Goal: Information Seeking & Learning: Learn about a topic

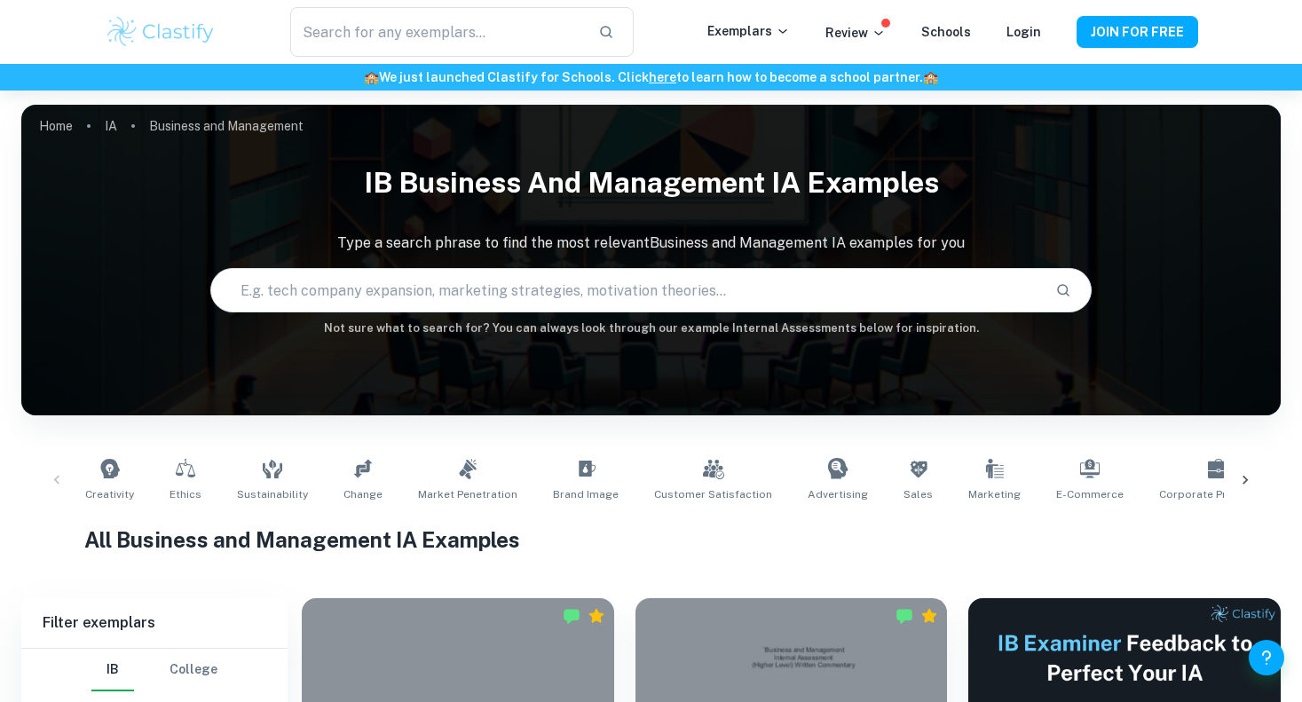
scroll to position [354, 0]
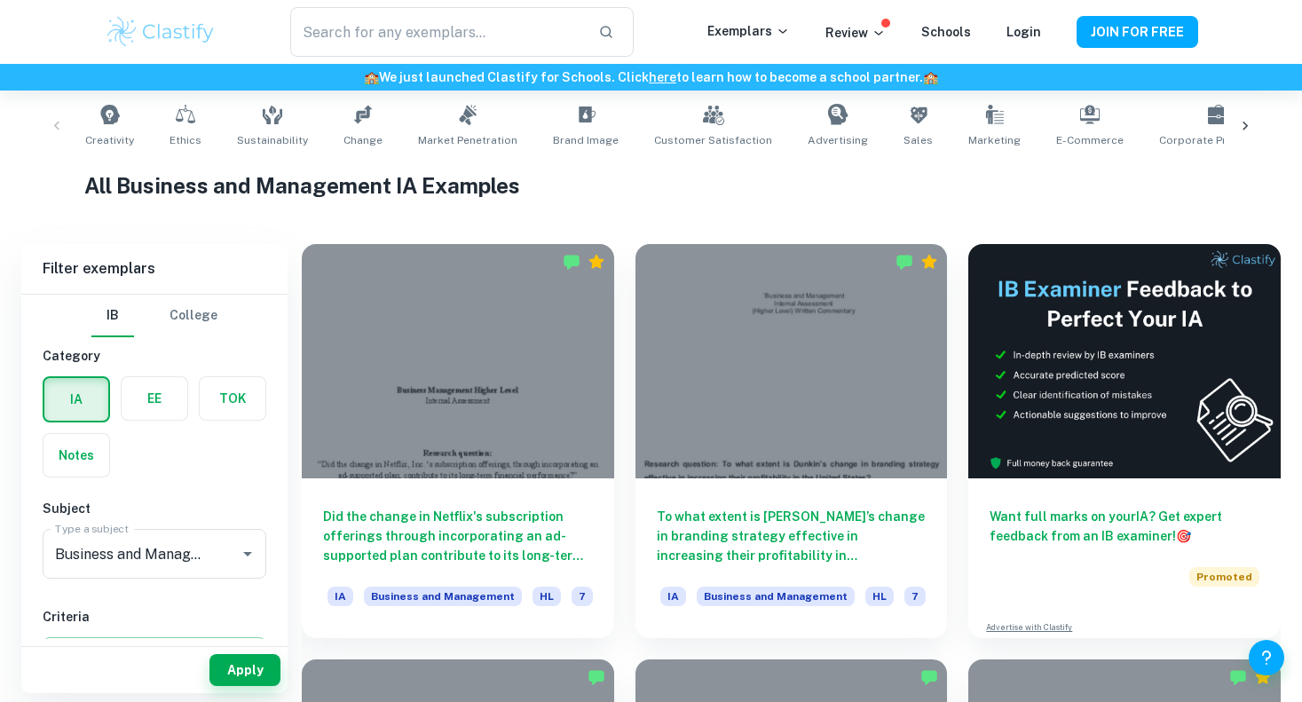
click at [455, 396] on div at bounding box center [458, 361] width 312 height 234
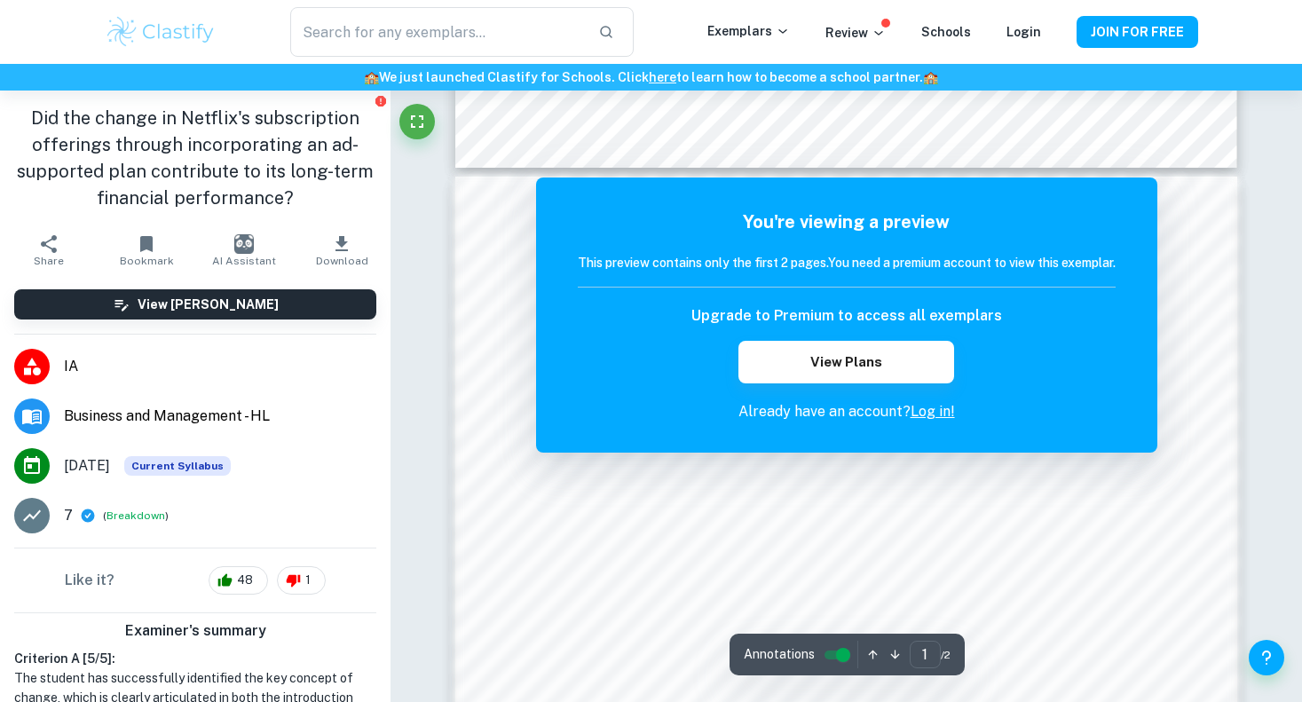
scroll to position [1180, 0]
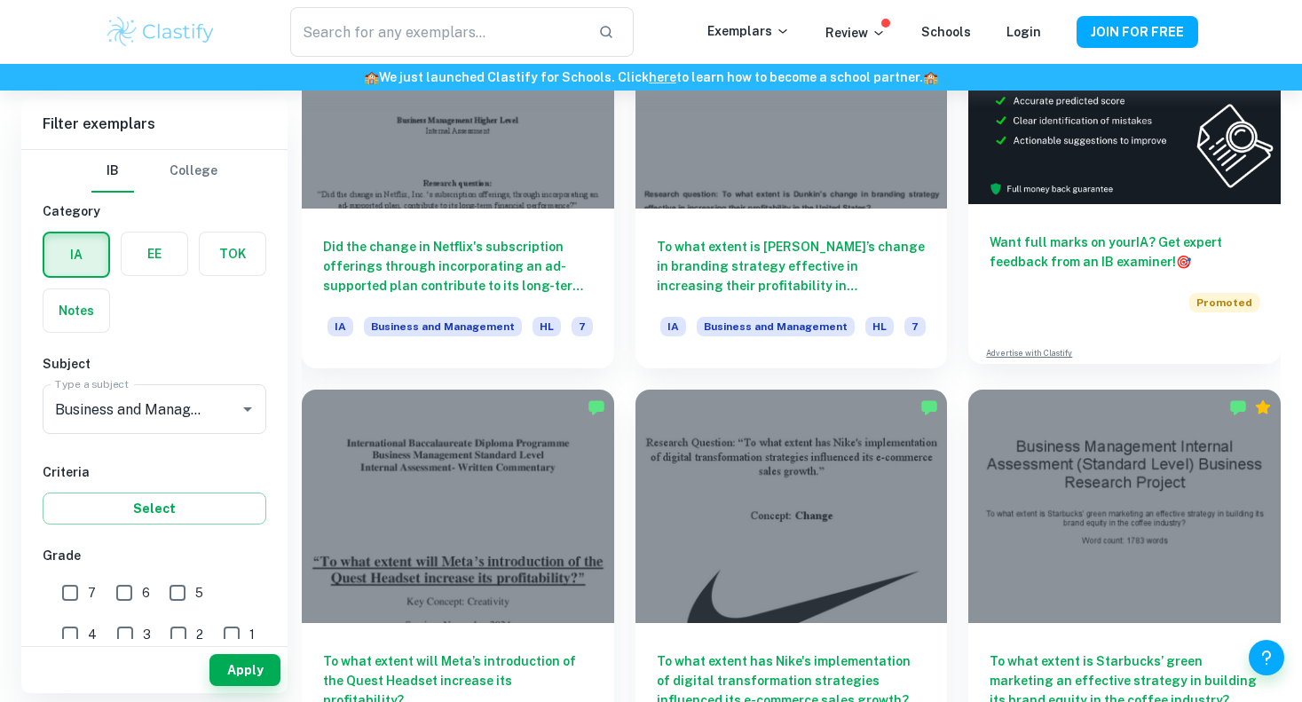
scroll to position [831, 0]
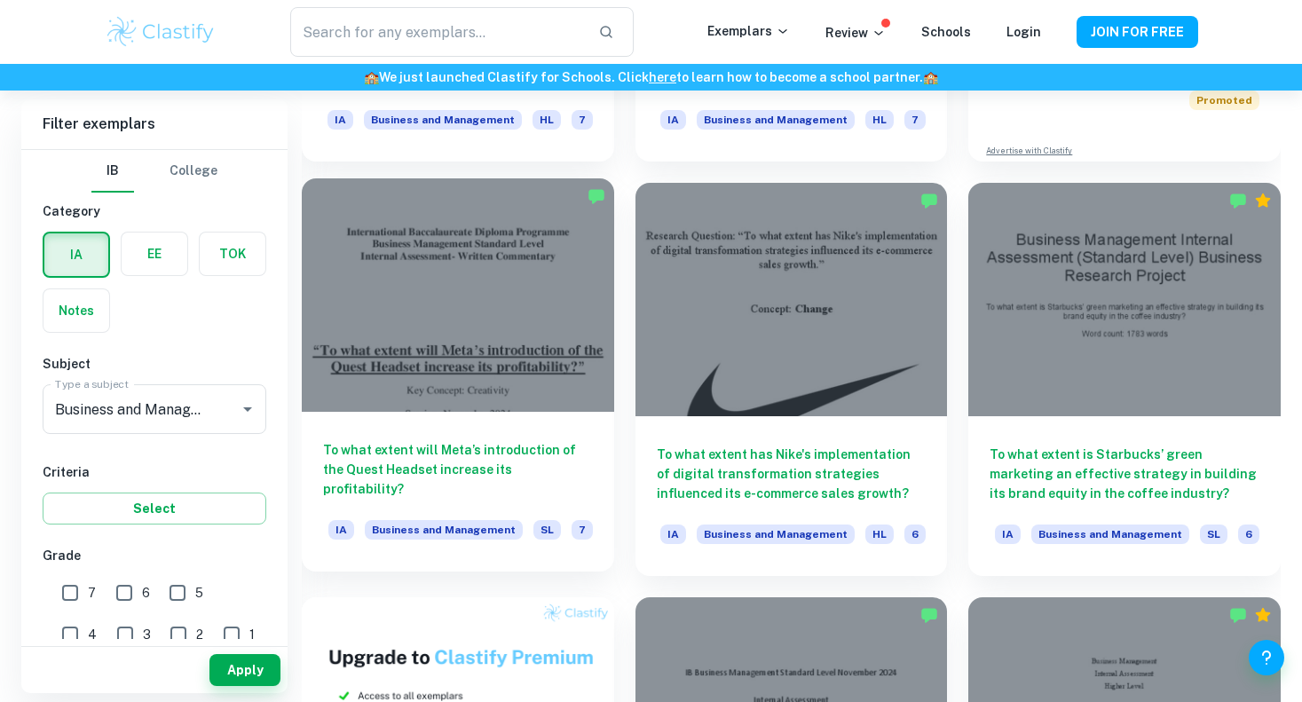
click at [543, 262] on div at bounding box center [458, 295] width 312 height 234
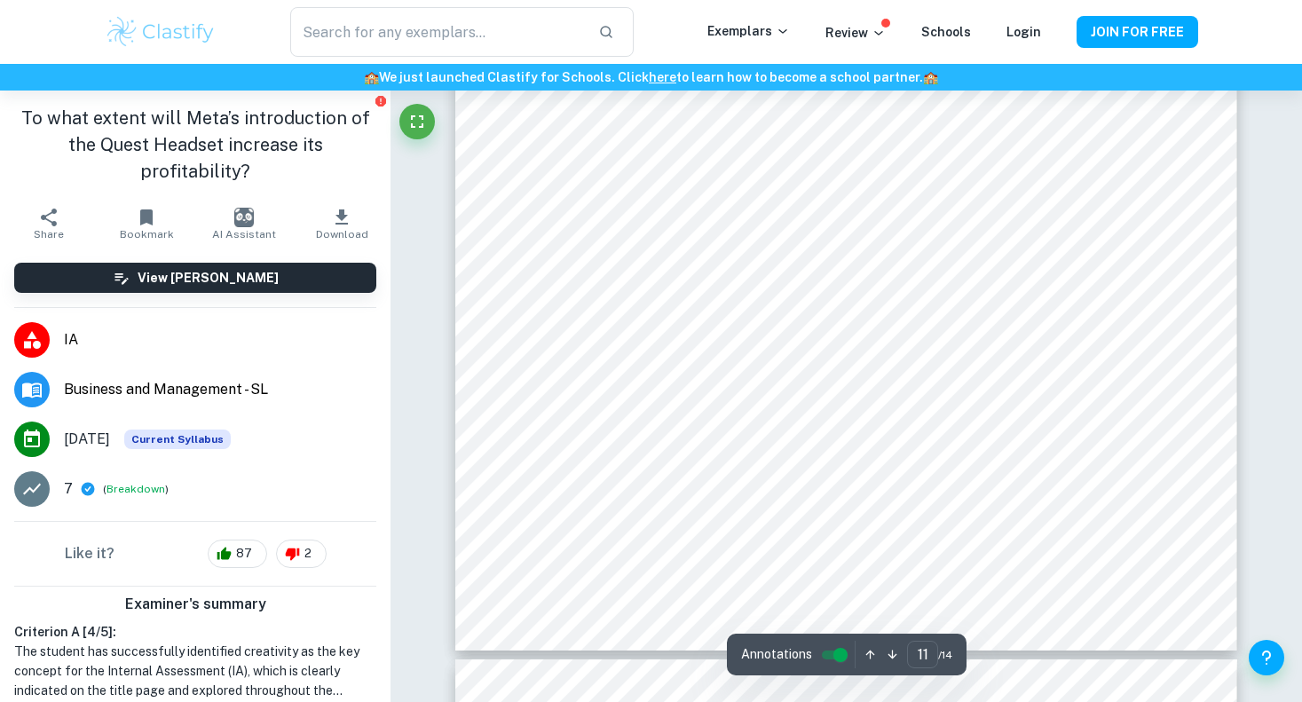
scroll to position [12208, 0]
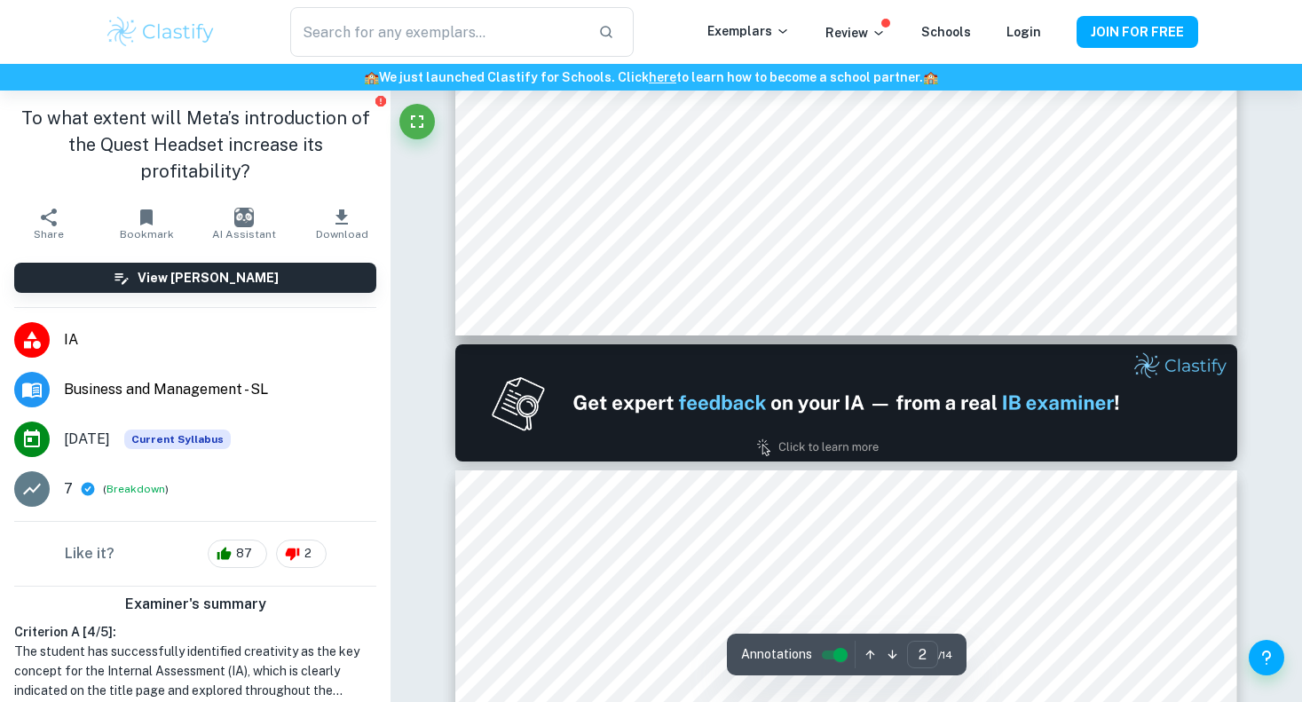
type input "1"
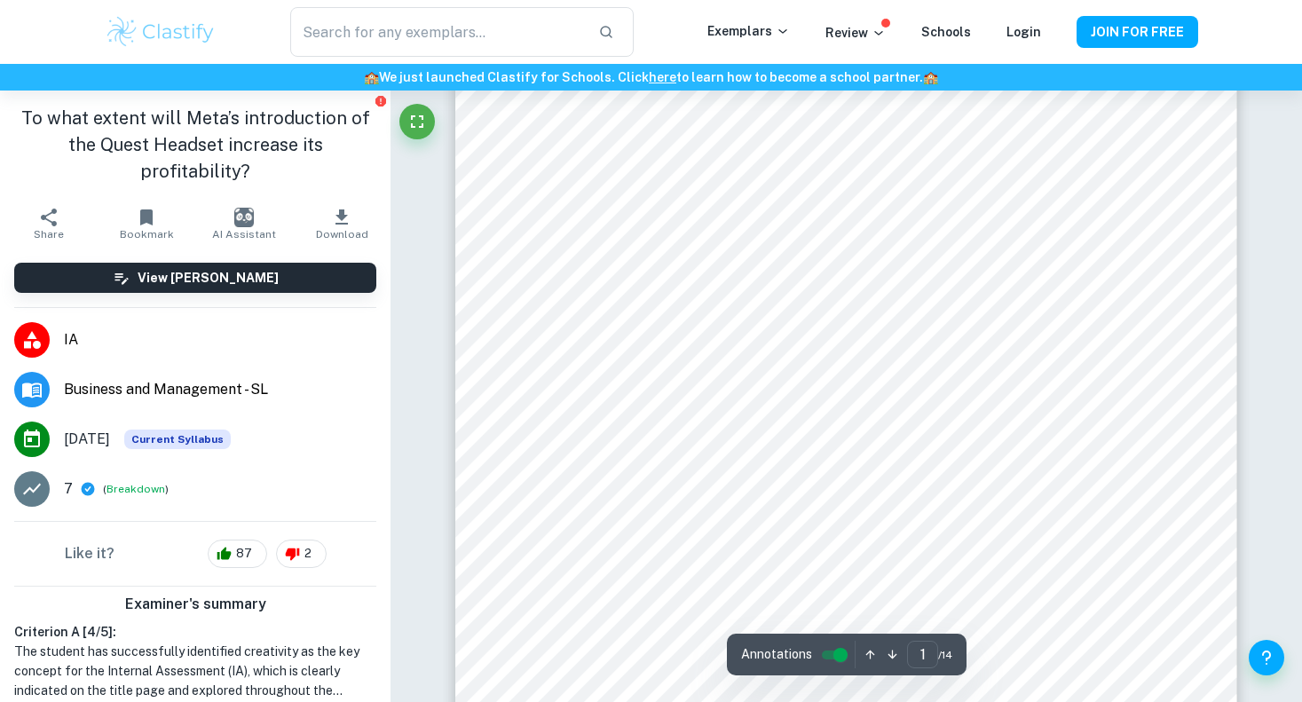
scroll to position [0, 0]
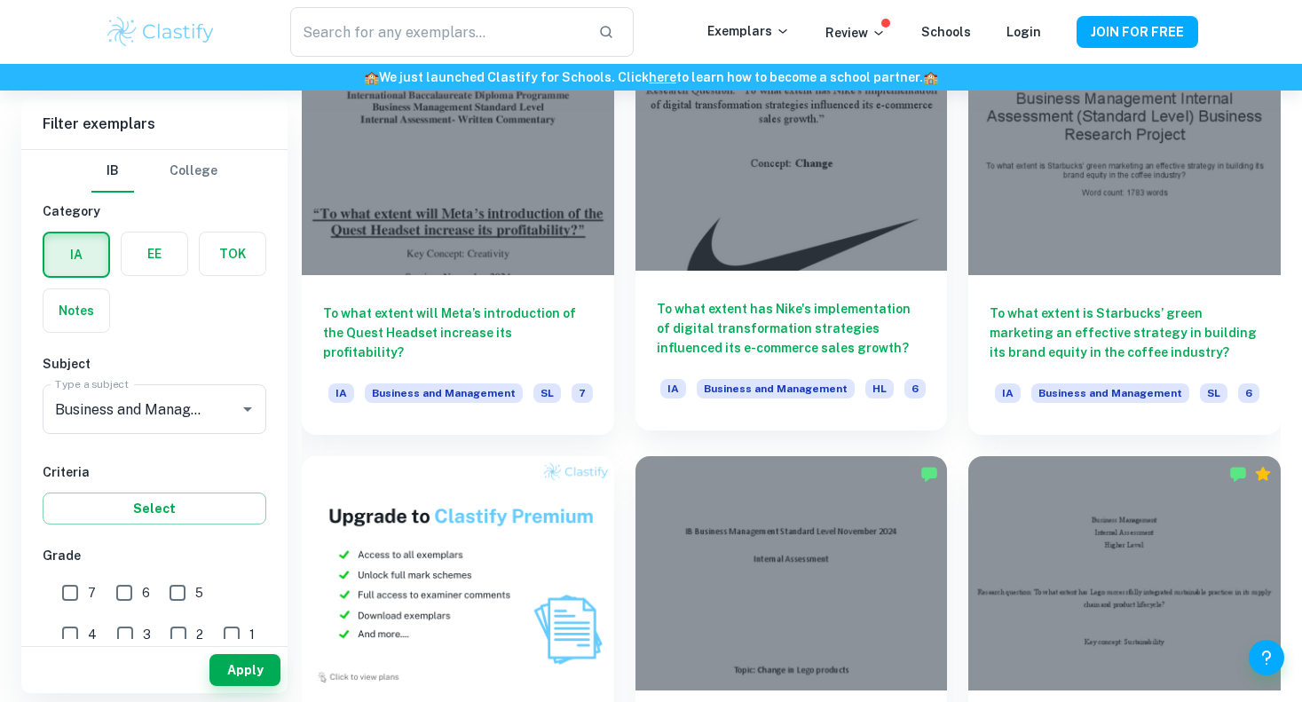
scroll to position [973, 0]
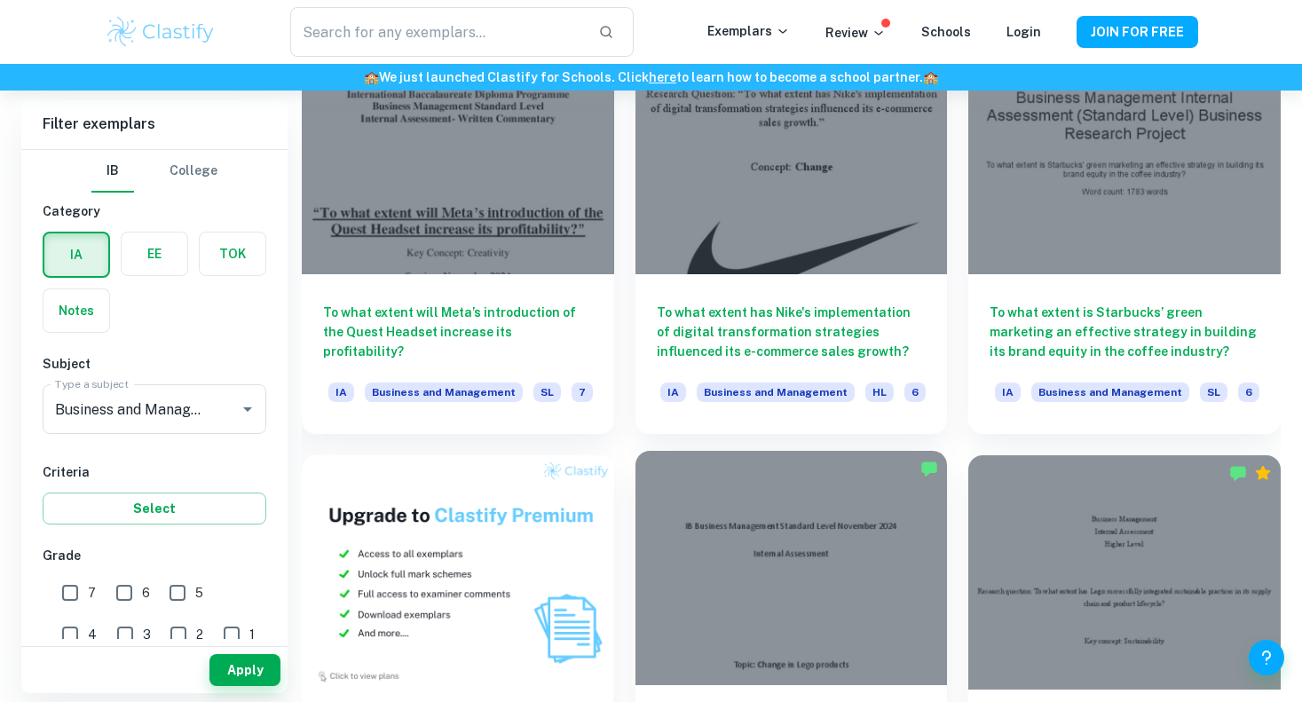
click at [746, 551] on div at bounding box center [792, 568] width 312 height 234
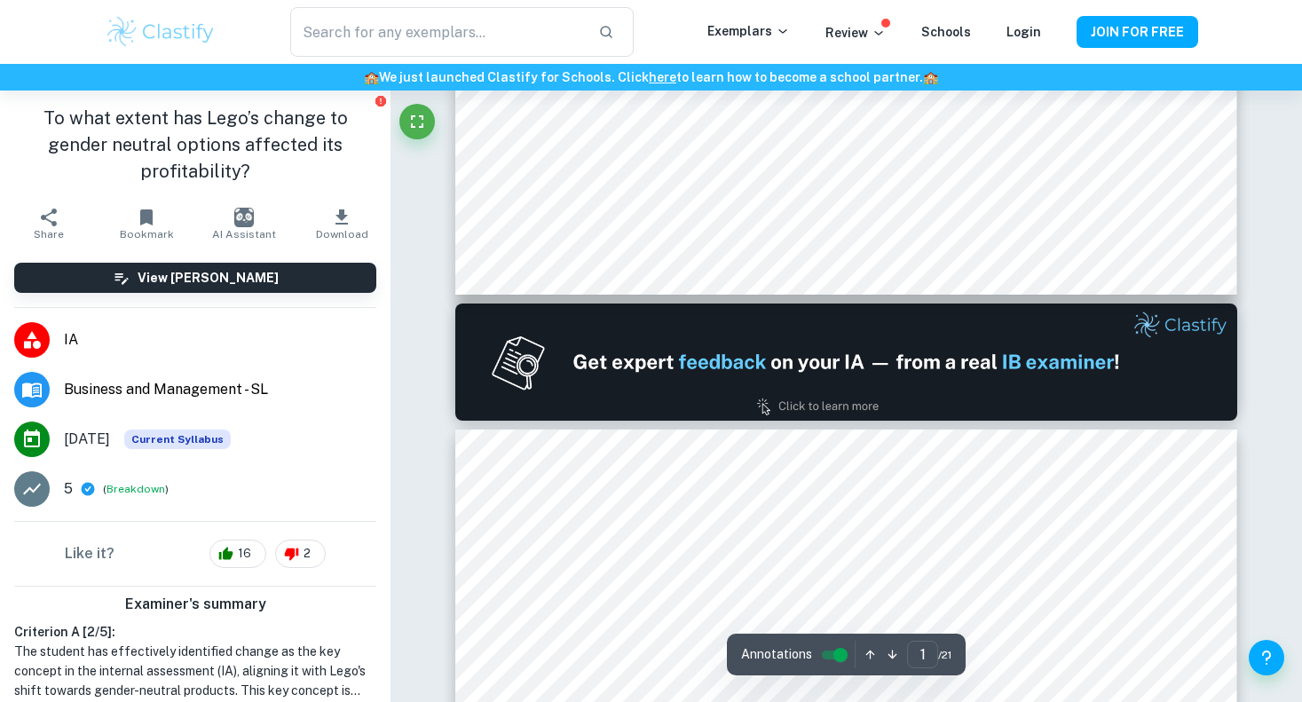
type input "2"
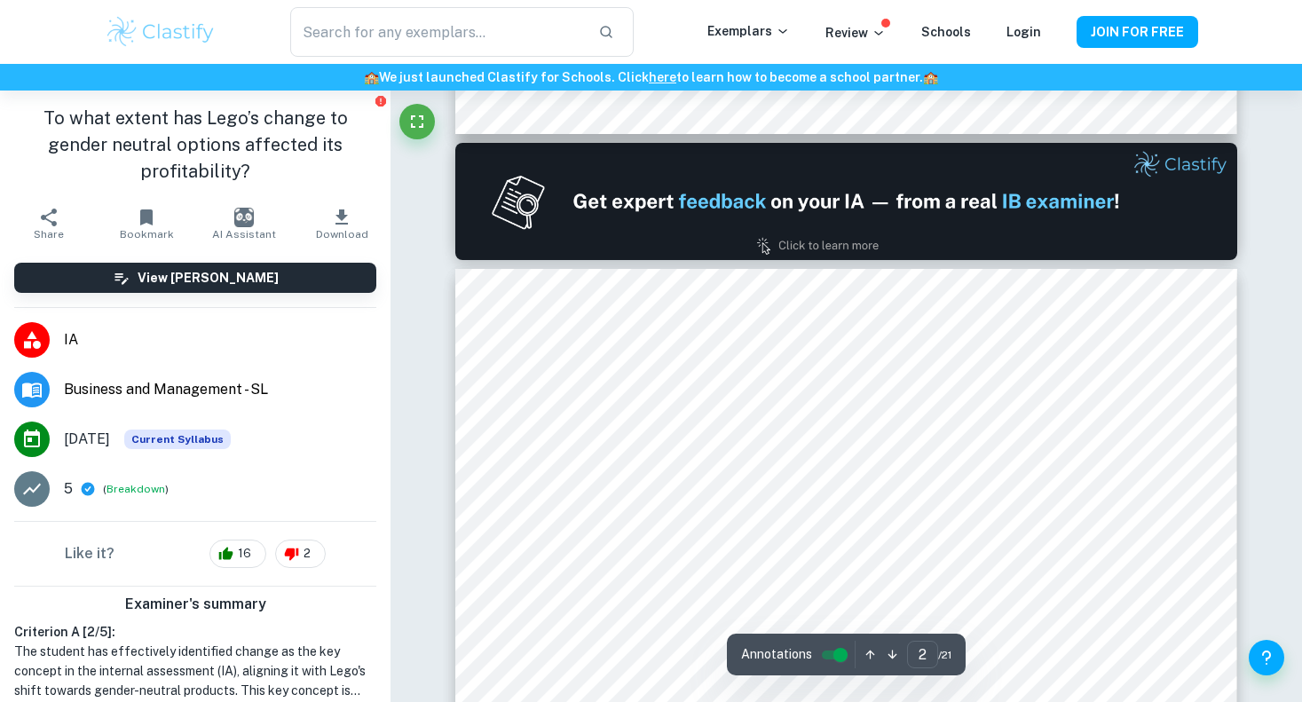
scroll to position [1179, 0]
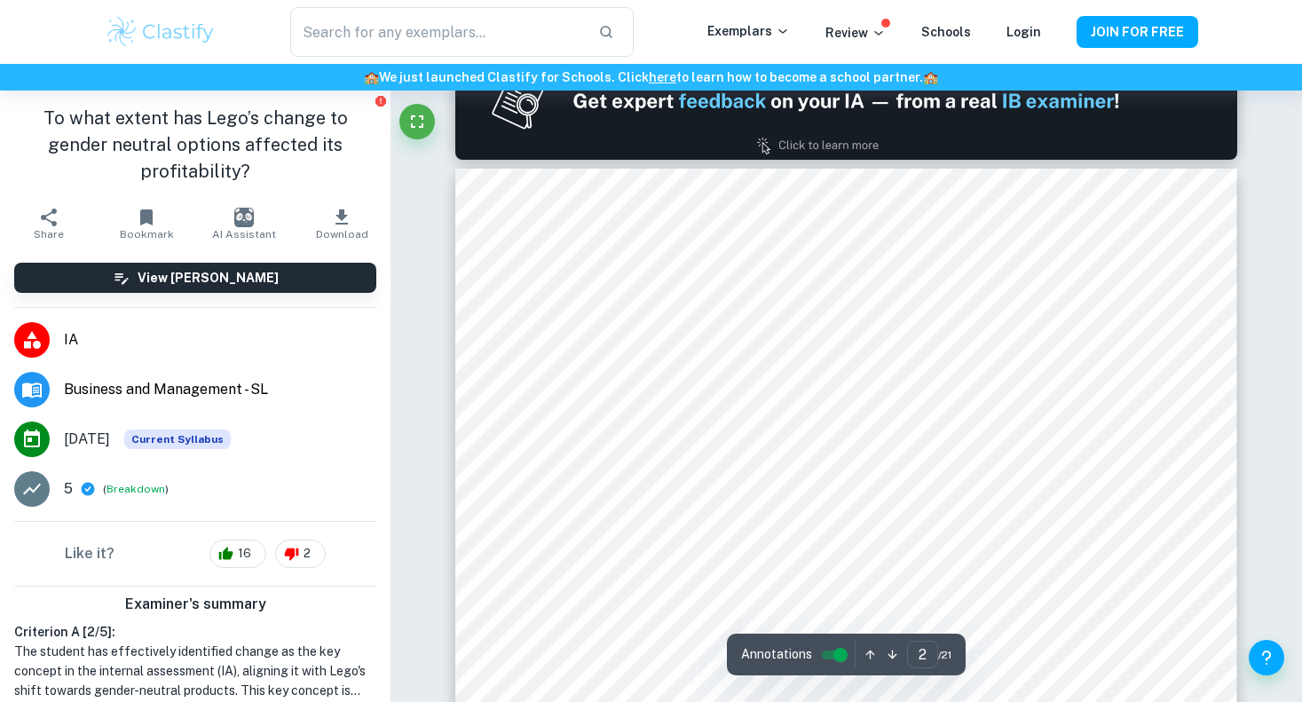
click at [736, 155] on img at bounding box center [845, 101] width 781 height 117
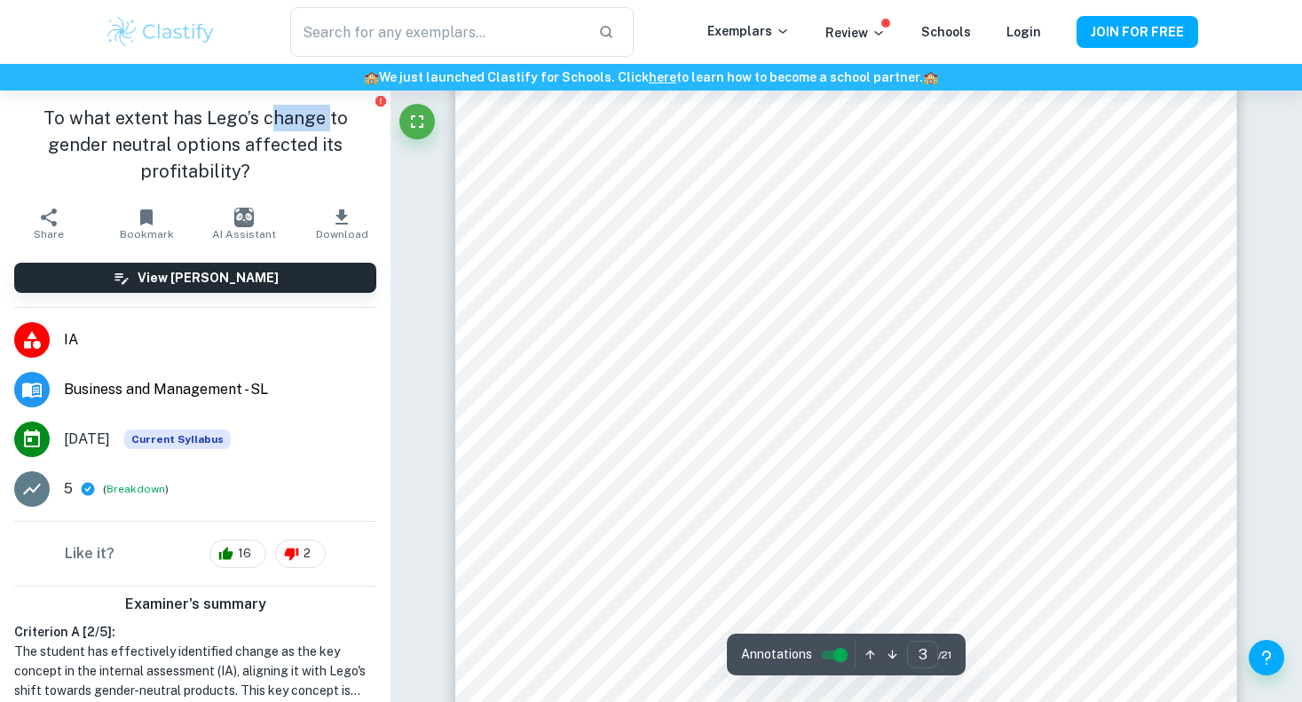
scroll to position [2942, 0]
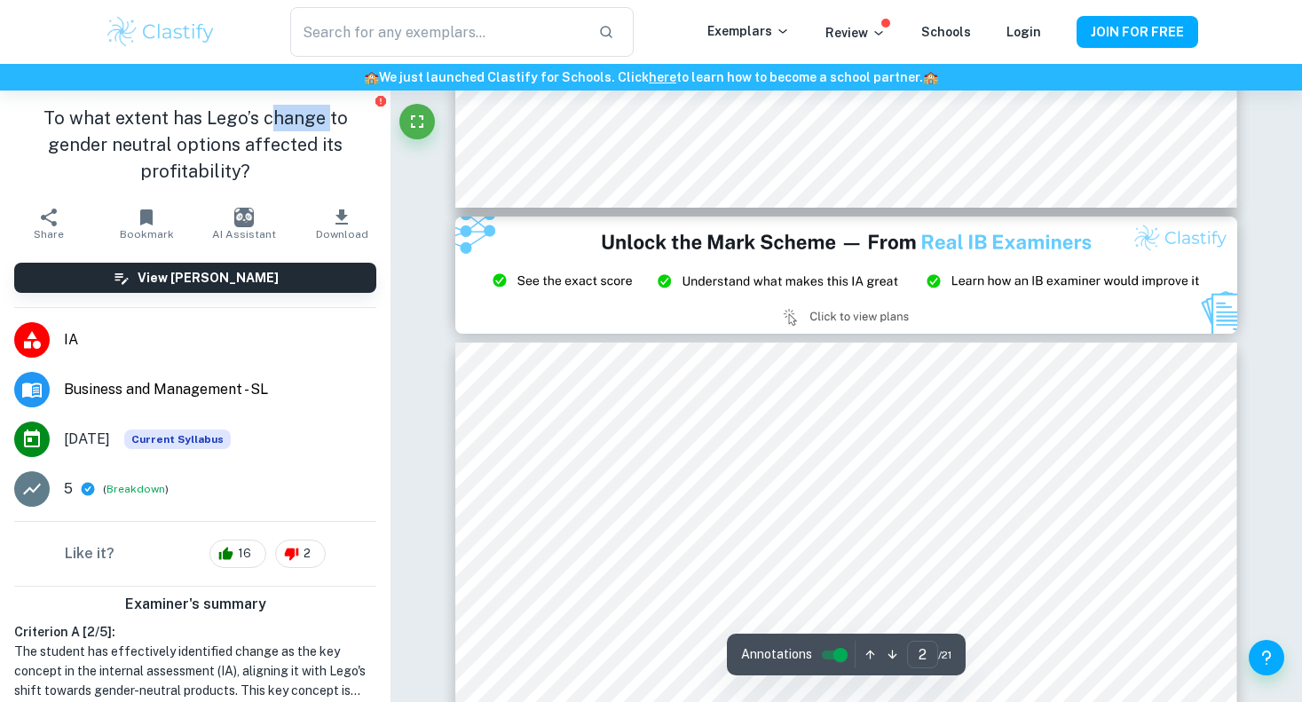
type input "3"
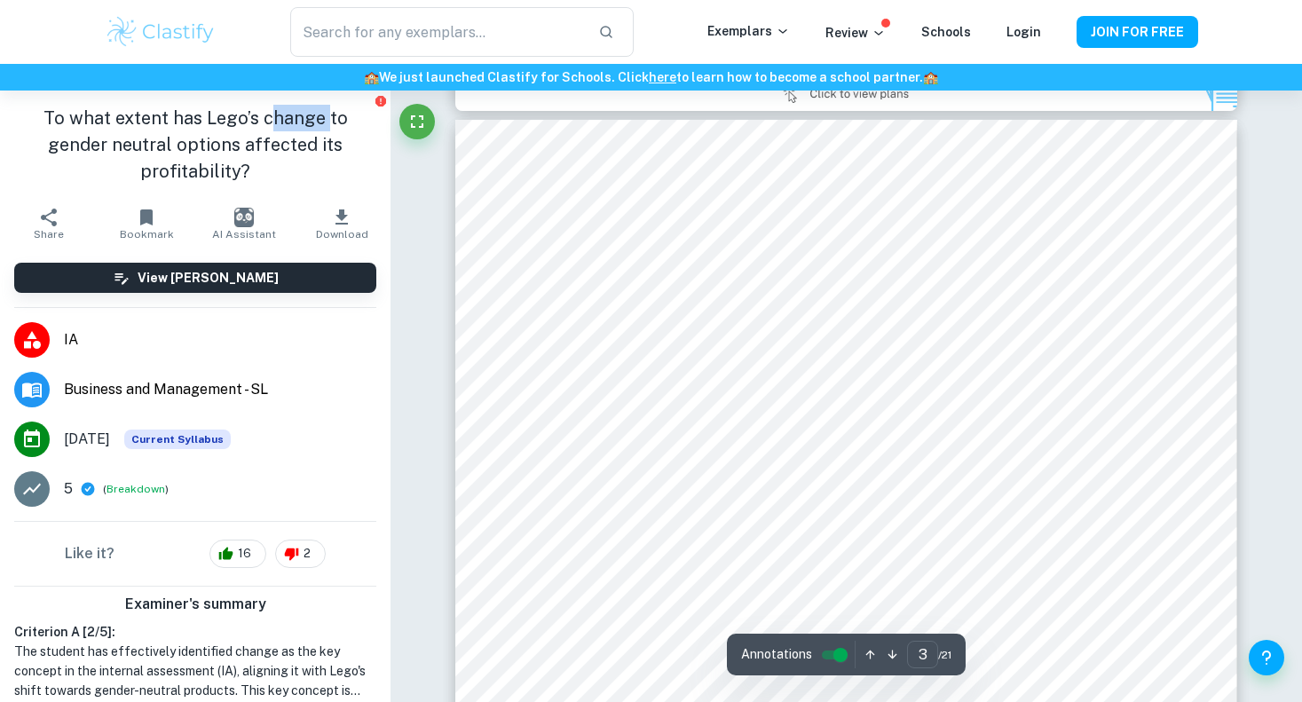
scroll to position [2474, 0]
